Goal: Find contact information: Find contact information

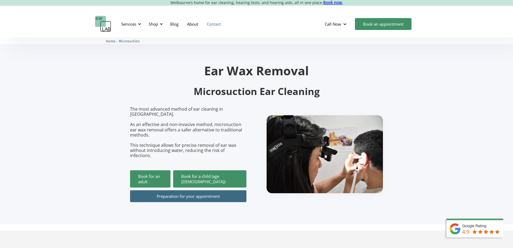
click at [219, 22] on link "Contact" at bounding box center [214, 24] width 23 height 16
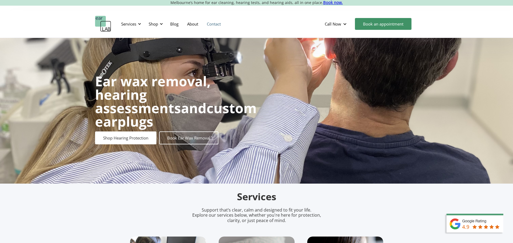
click at [209, 24] on link "Contact" at bounding box center [214, 24] width 23 height 16
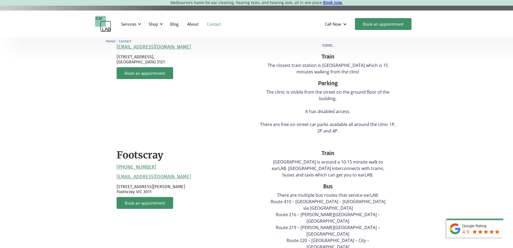
scroll to position [189, 0]
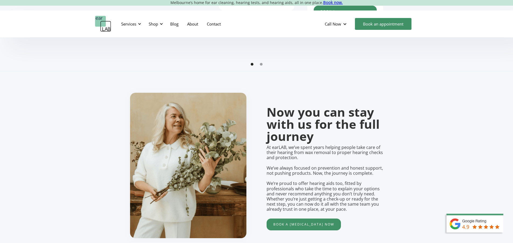
scroll to position [377, 0]
